Goal: Task Accomplishment & Management: Use online tool/utility

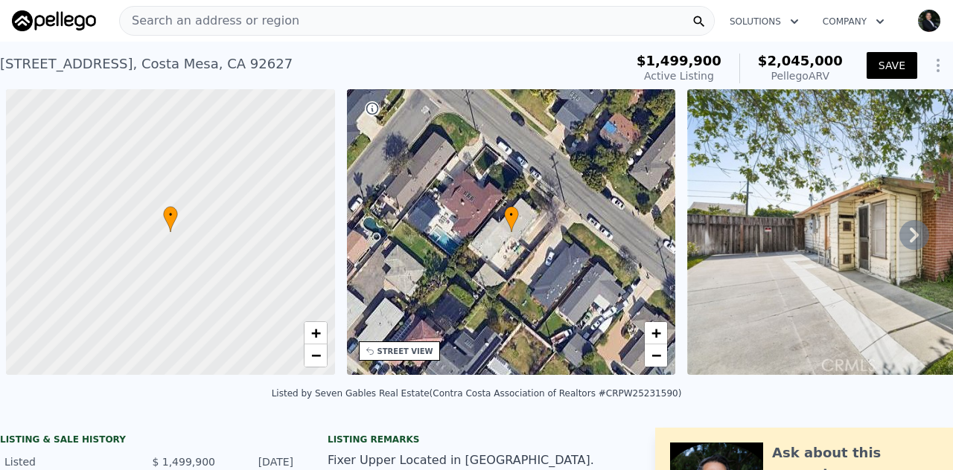
scroll to position [0, 6]
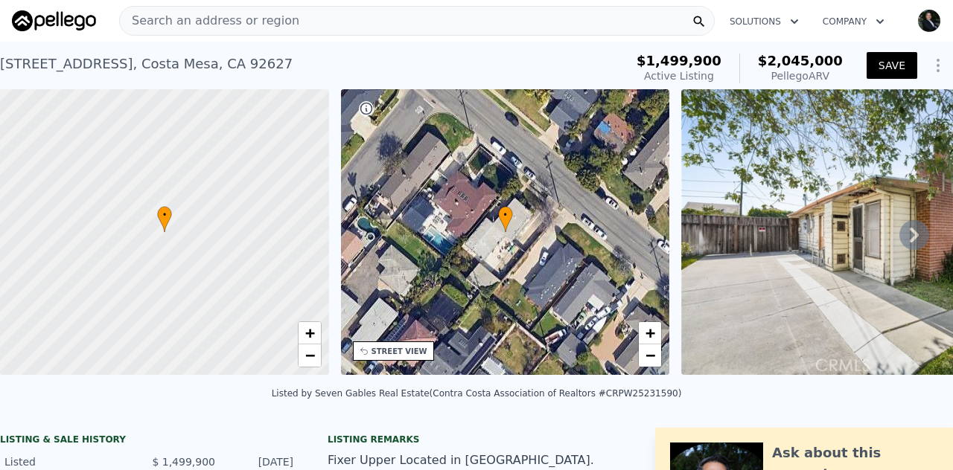
click at [202, 23] on span "Search an address or region" at bounding box center [209, 21] width 179 height 18
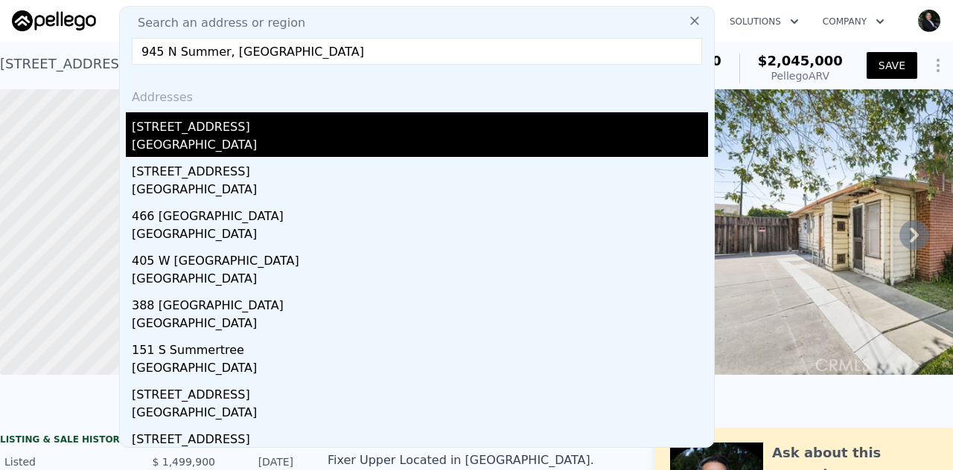
type input "945 N Summer, [GEOGRAPHIC_DATA]"
click at [191, 138] on div "[GEOGRAPHIC_DATA]" at bounding box center [420, 146] width 576 height 21
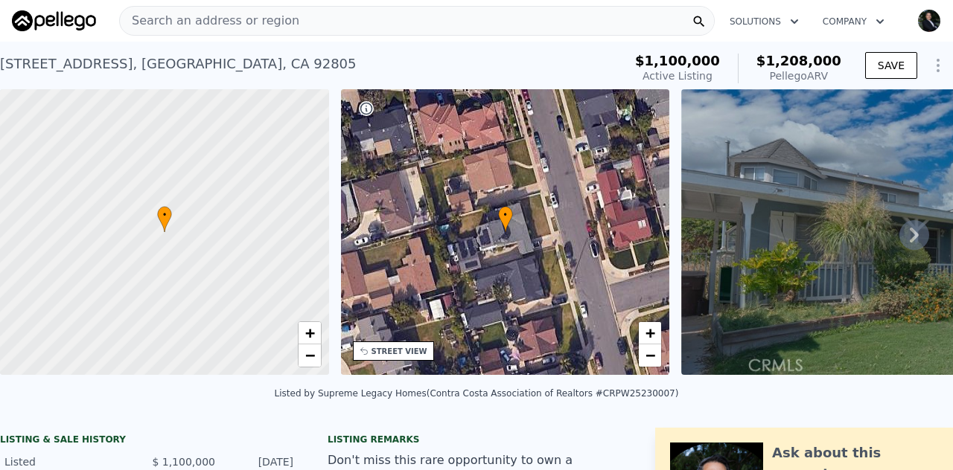
click at [913, 245] on icon at bounding box center [914, 235] width 30 height 30
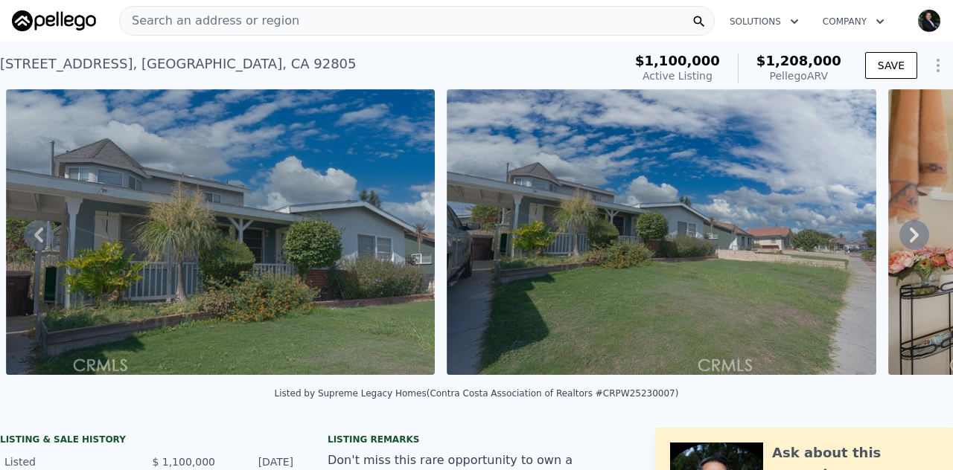
click at [913, 245] on icon at bounding box center [914, 235] width 30 height 30
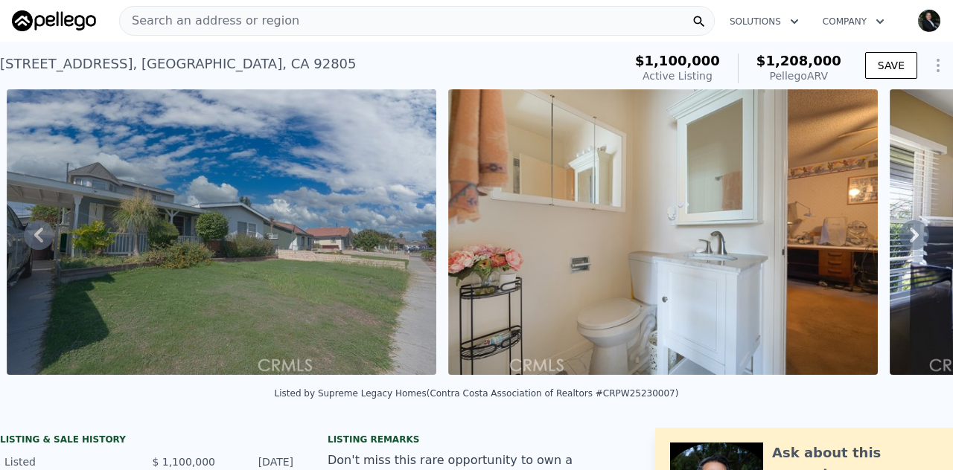
click at [913, 245] on icon at bounding box center [914, 235] width 30 height 30
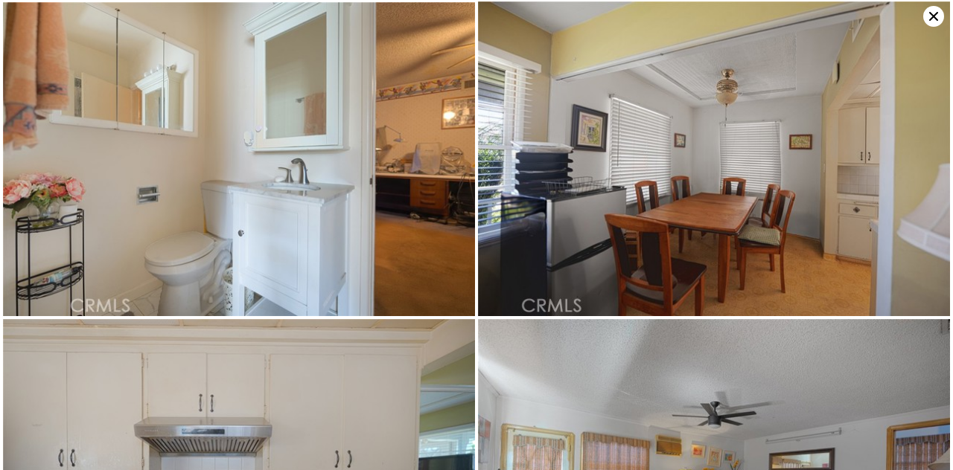
scroll to position [314, 0]
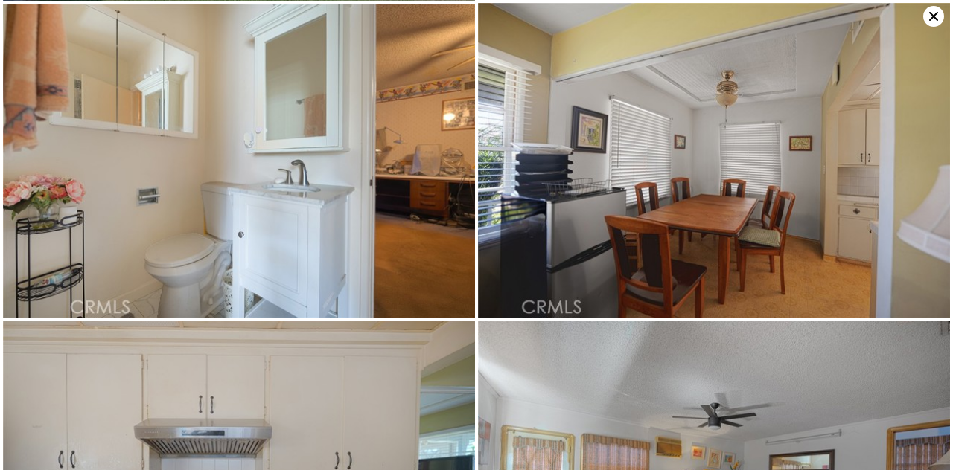
click at [934, 15] on icon at bounding box center [933, 16] width 21 height 21
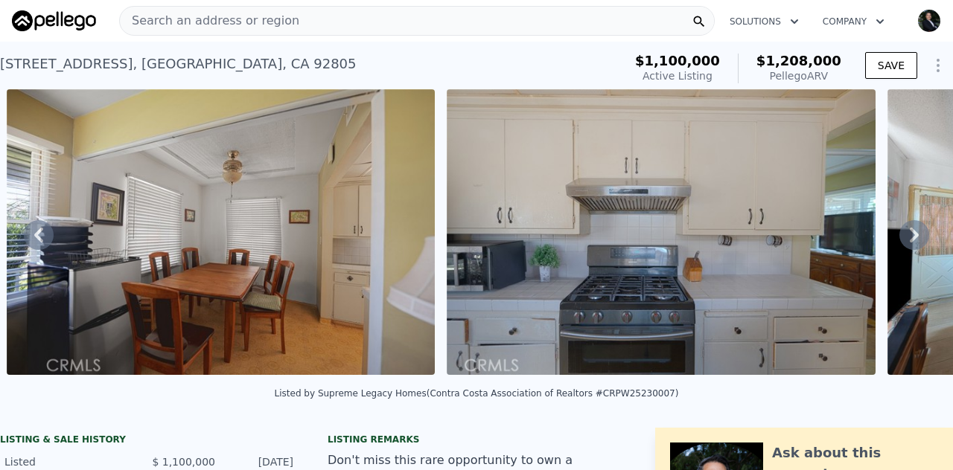
click at [182, 27] on span "Search an address or region" at bounding box center [209, 21] width 179 height 18
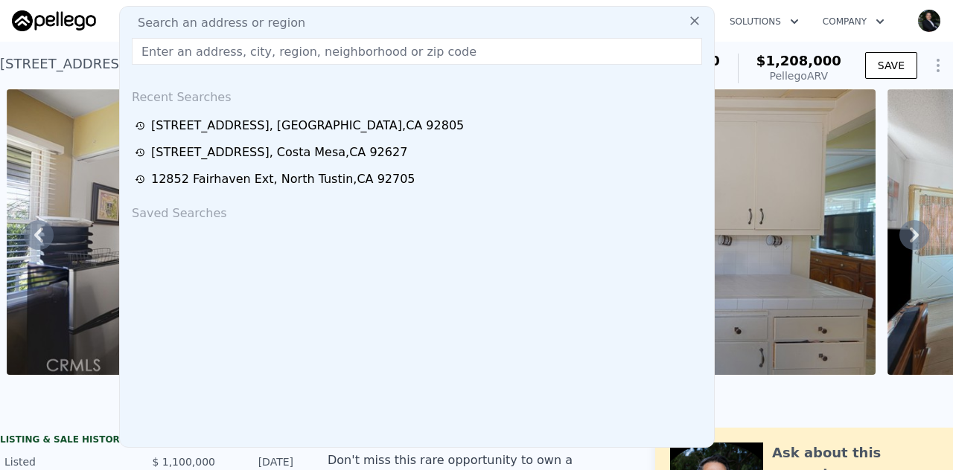
paste input "[STREET_ADDRESS][PERSON_NAME]"
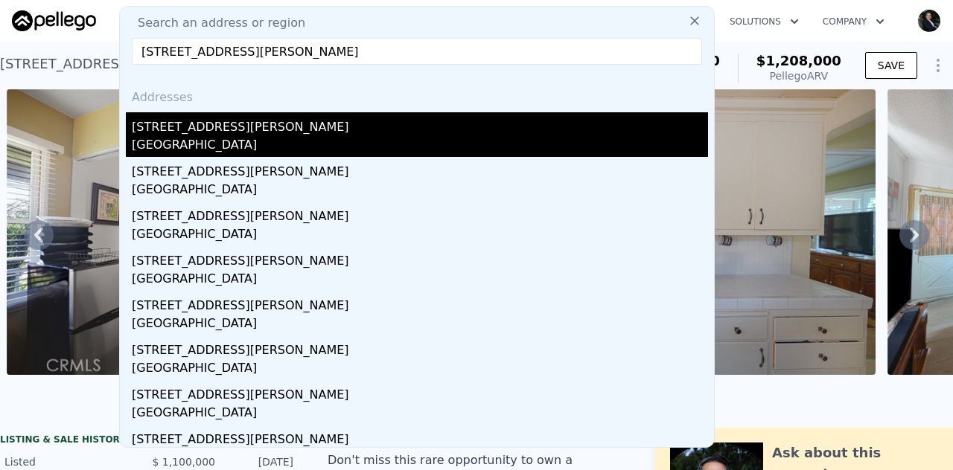
type input "[STREET_ADDRESS][PERSON_NAME]"
click at [263, 141] on div "[GEOGRAPHIC_DATA]" at bounding box center [420, 146] width 576 height 21
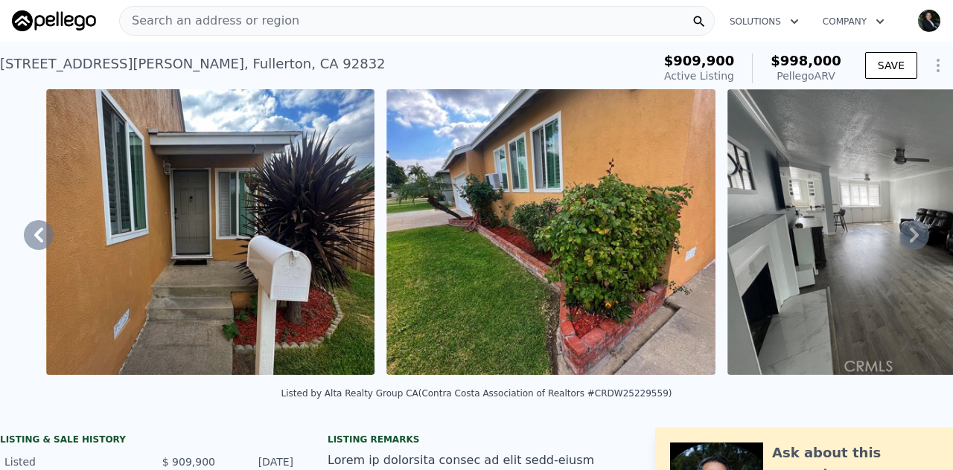
scroll to position [0, 2044]
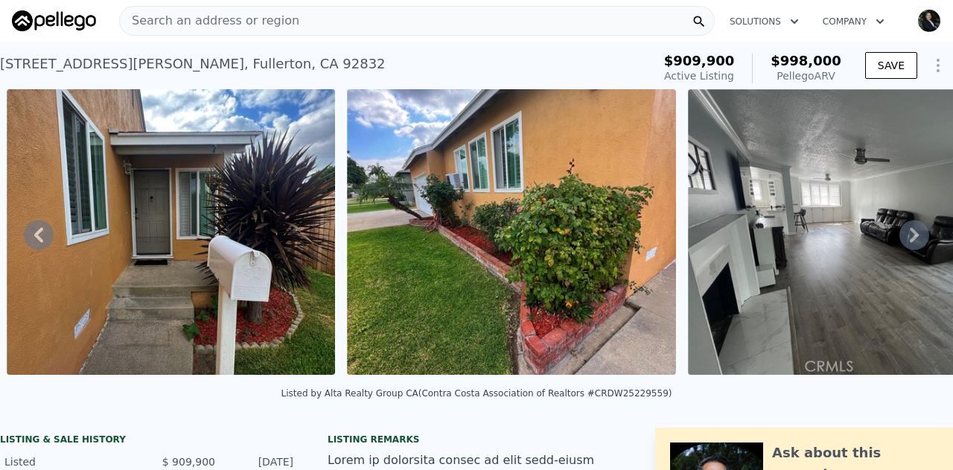
click at [204, 18] on span "Search an address or region" at bounding box center [209, 21] width 179 height 18
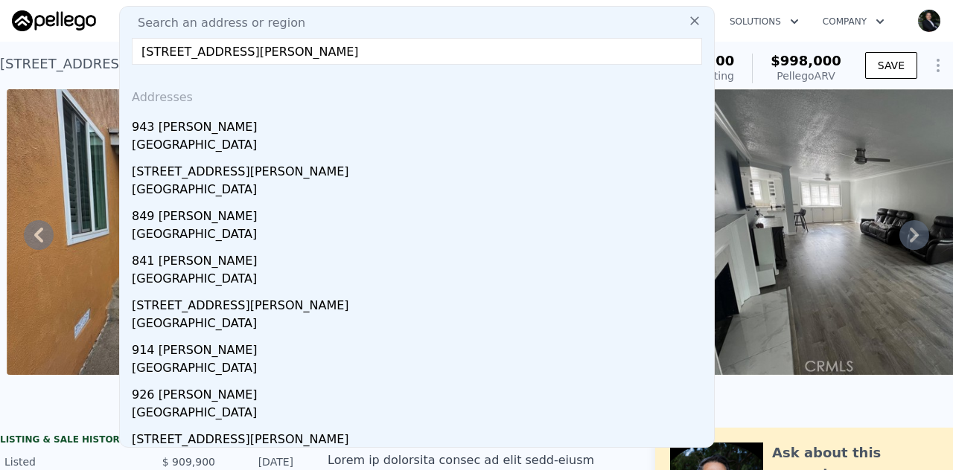
type input "[STREET_ADDRESS][PERSON_NAME]"
click at [211, 144] on div "[GEOGRAPHIC_DATA]" at bounding box center [420, 146] width 576 height 21
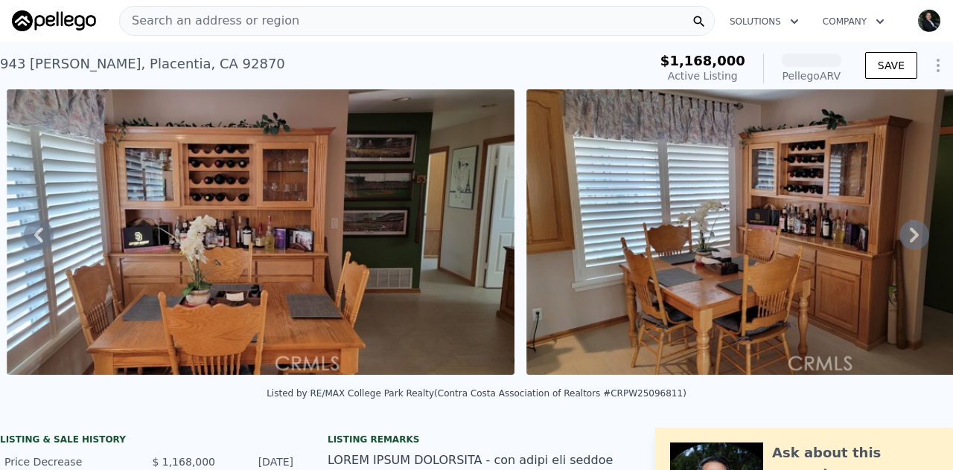
click at [902, 240] on icon at bounding box center [914, 235] width 30 height 30
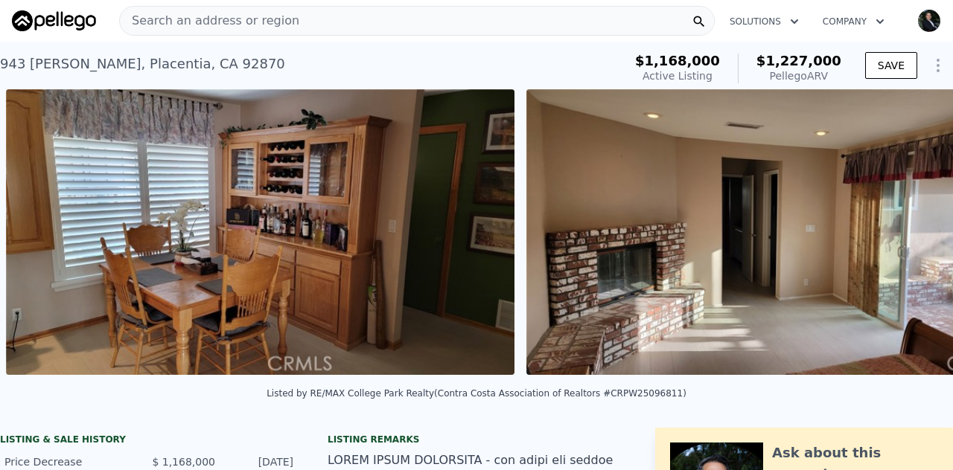
click at [902, 240] on img at bounding box center [780, 232] width 508 height 286
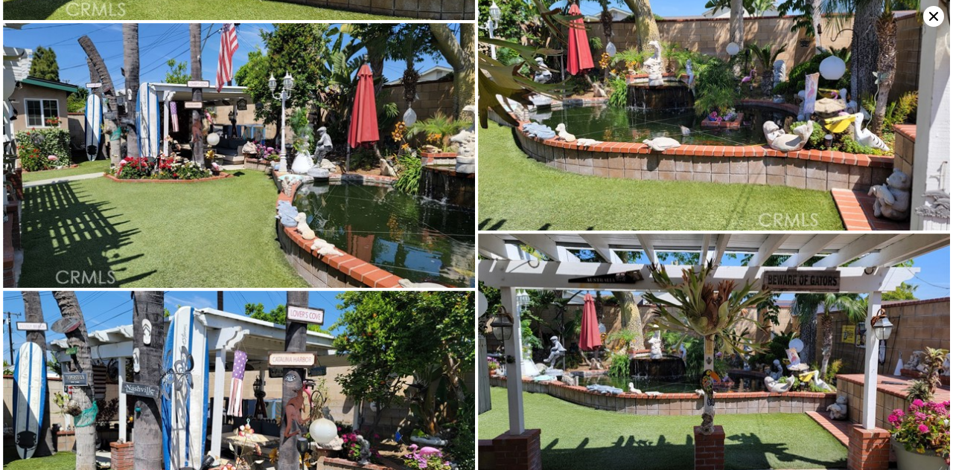
scroll to position [3346, 0]
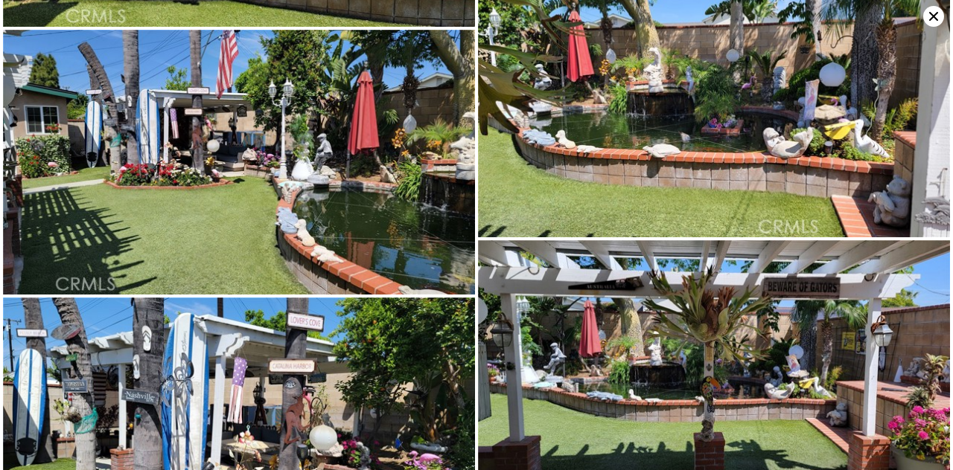
click at [937, 17] on icon at bounding box center [933, 16] width 21 height 21
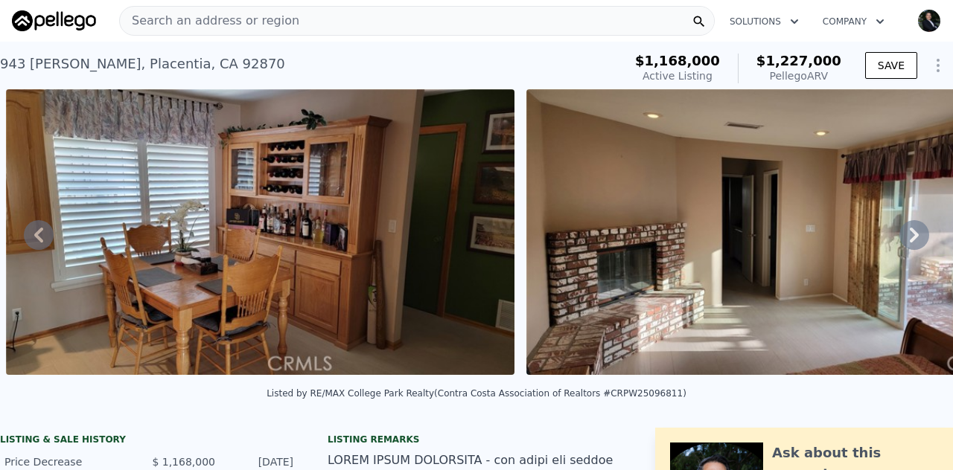
click at [226, 25] on span "Search an address or region" at bounding box center [209, 21] width 179 height 18
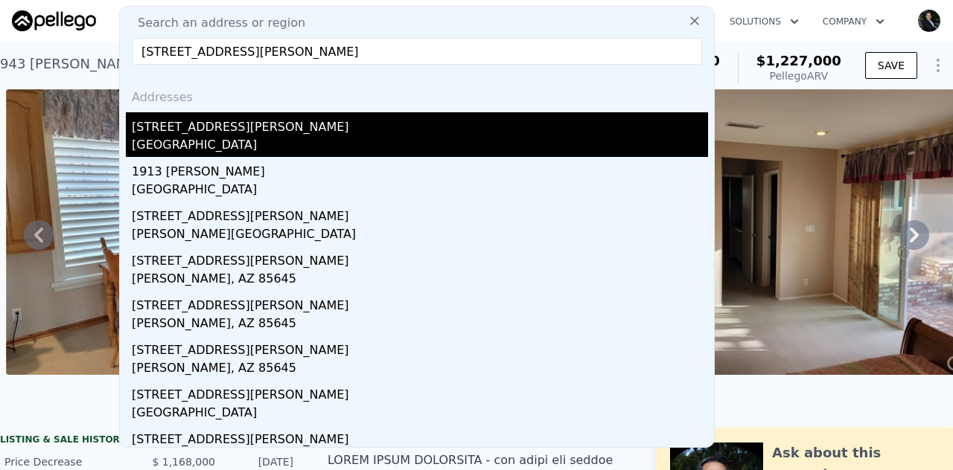
type input "[STREET_ADDRESS][PERSON_NAME]"
click at [223, 134] on div "[STREET_ADDRESS][PERSON_NAME]" at bounding box center [420, 124] width 576 height 24
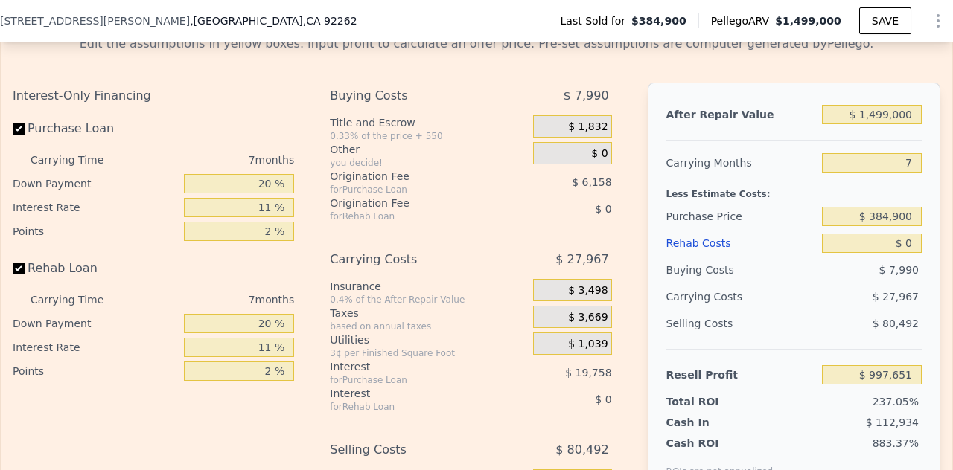
scroll to position [2247, 0]
click at [876, 225] on input "$ 384,900" at bounding box center [872, 214] width 100 height 19
type input "$ 899,000"
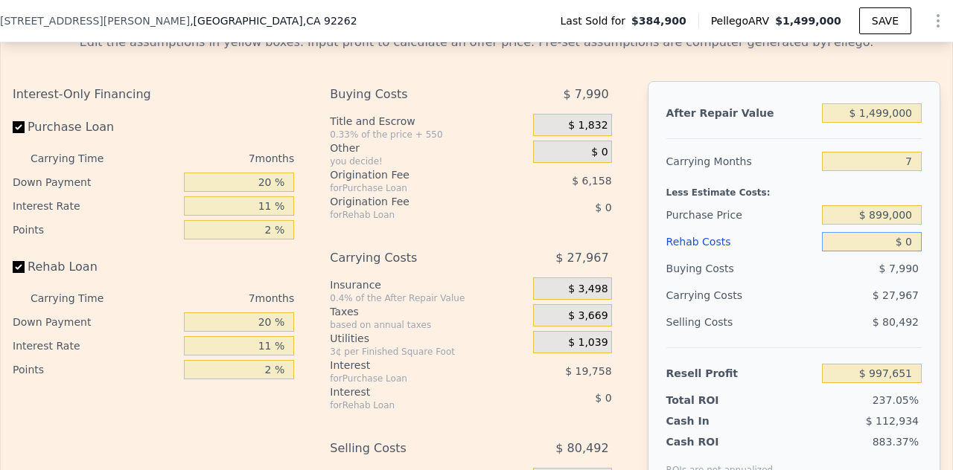
type input "$ 447,223"
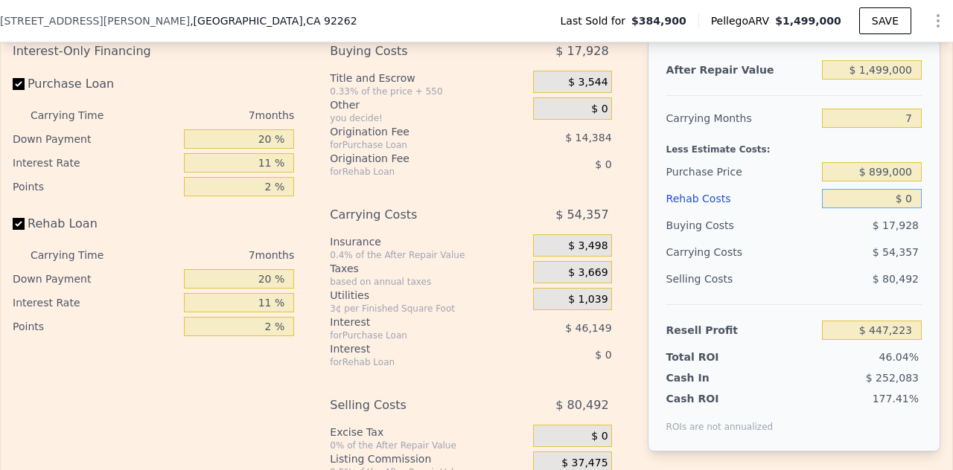
scroll to position [2288, 0]
type input "$ 8"
type input "$ 447,215"
type input "$ 80"
type input "$ 447,135"
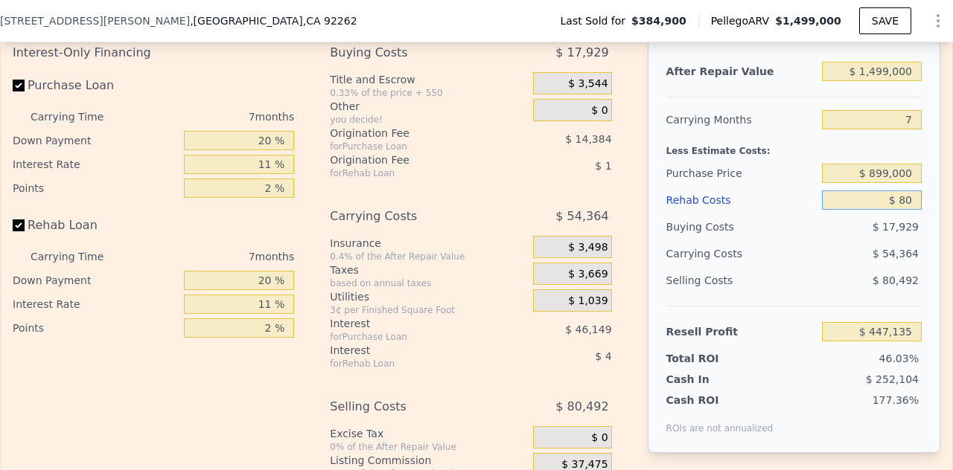
type input "$ 800"
type input "$ 446,368"
type input "$ 8,000"
type input "$ 438,682"
type input "$ 80,000"
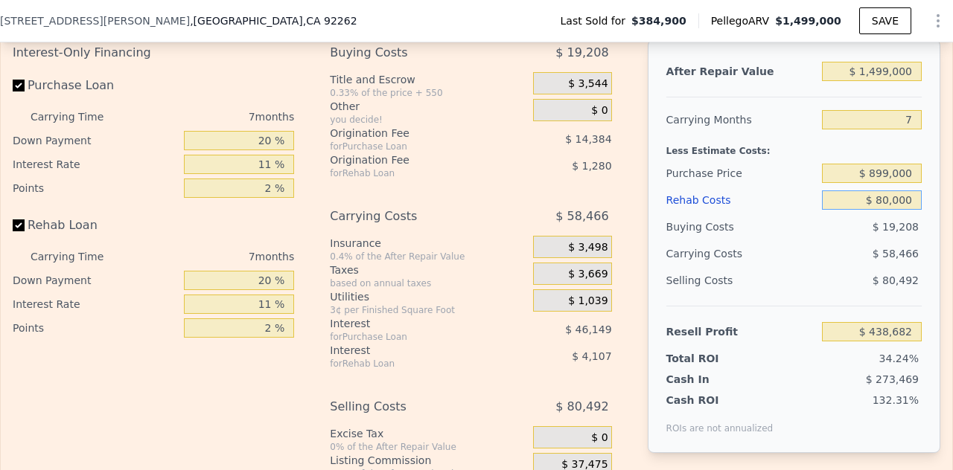
type input "$ 361,834"
type input "$ 80,000"
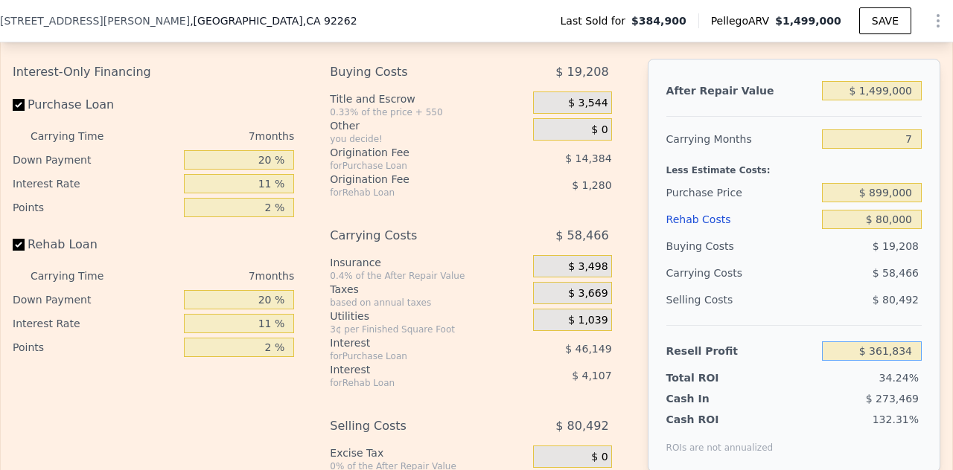
scroll to position [2268, 0]
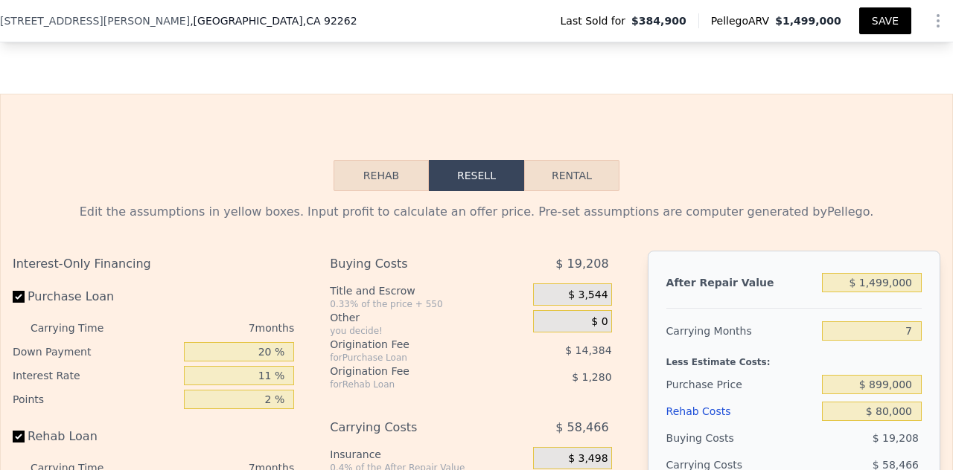
click at [870, 24] on button "SAVE" at bounding box center [885, 20] width 52 height 27
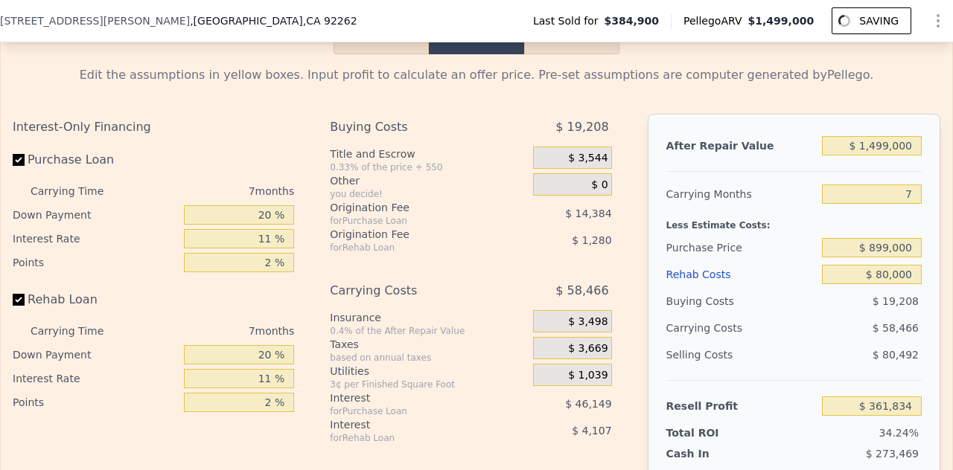
scroll to position [2294, 0]
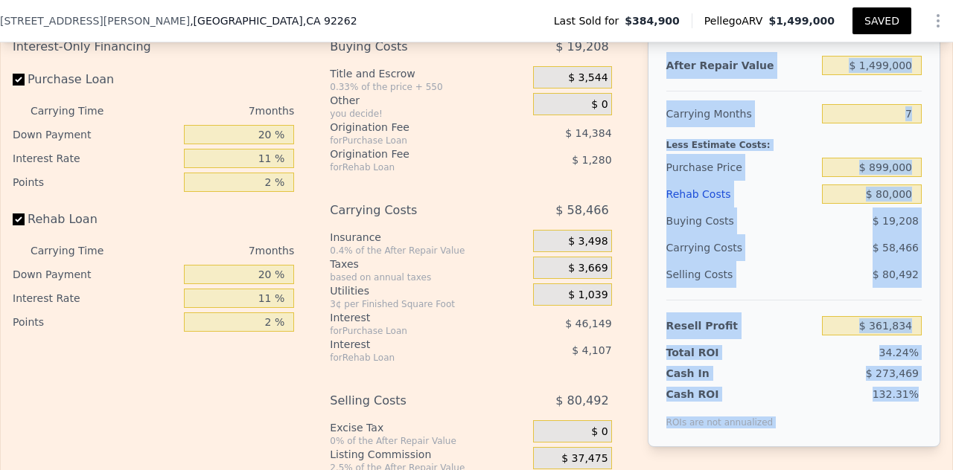
drag, startPoint x: 659, startPoint y: 84, endPoint x: 910, endPoint y: 418, distance: 418.4
click at [910, 418] on div "After Repair Value $ 1,499,000 Carrying Months 7 Less Estimate Costs: Purchase …" at bounding box center [794, 241] width 293 height 414
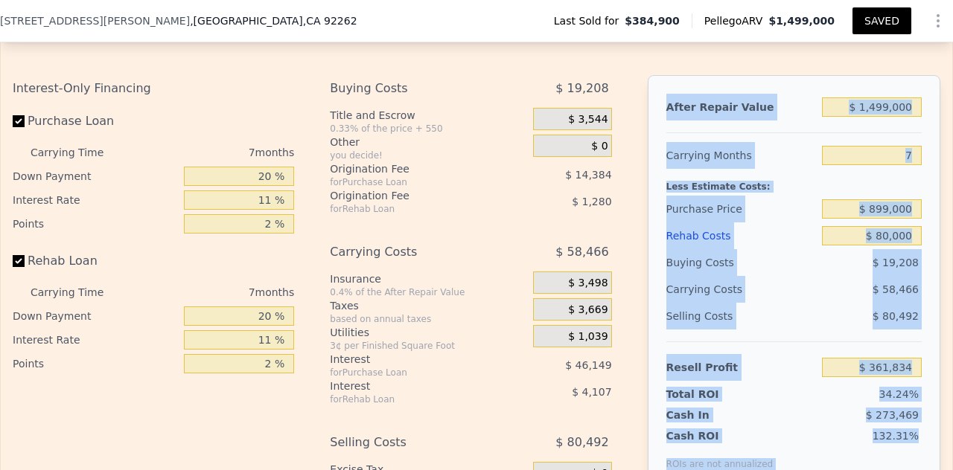
copy div "After Repair Value Carrying Months Less Estimate Costs: Purchase Price Rehab Co…"
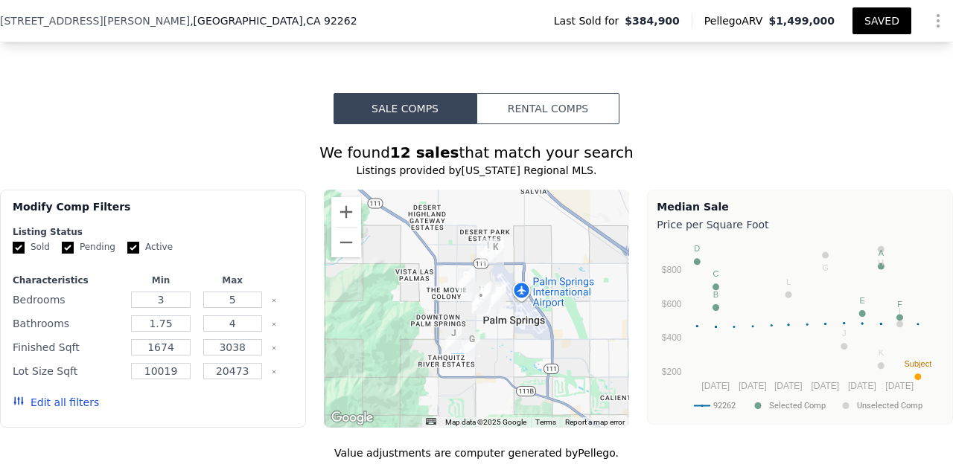
scroll to position [1127, 0]
